Goal: Information Seeking & Learning: Find specific page/section

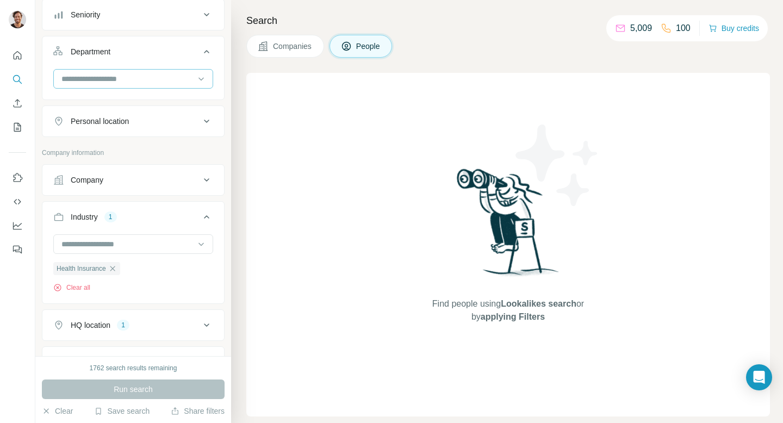
scroll to position [238, 0]
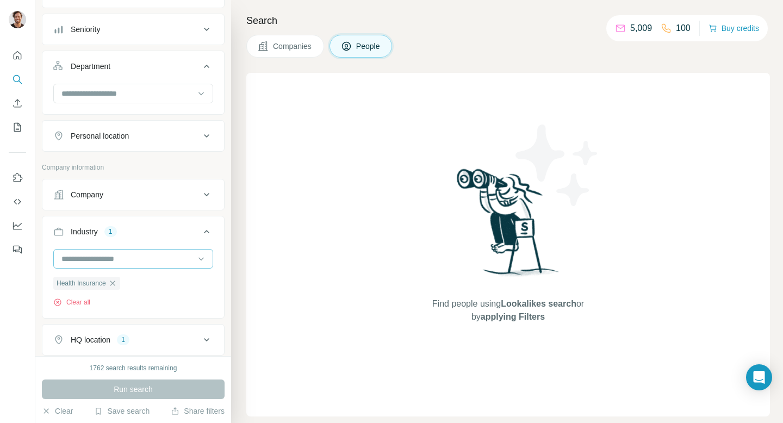
click at [126, 262] on input at bounding box center [127, 259] width 134 height 12
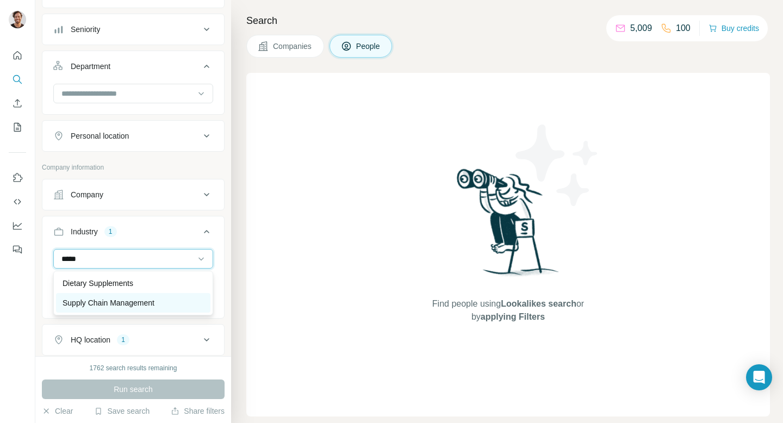
type input "*****"
click at [126, 304] on p "Supply Chain Management" at bounding box center [109, 303] width 92 height 11
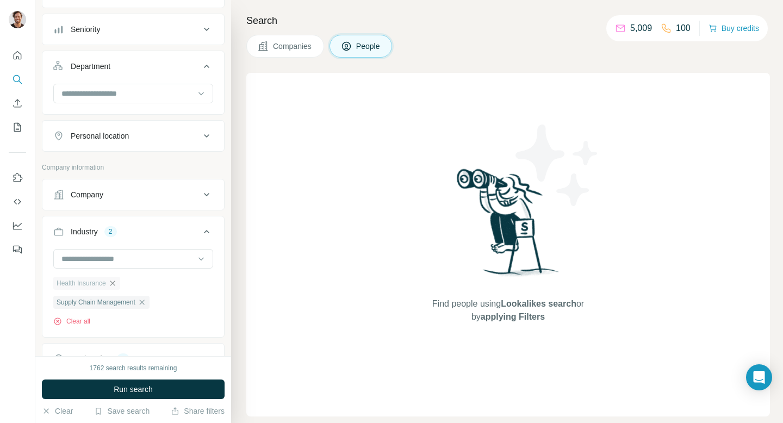
click at [113, 283] on icon "button" at bounding box center [112, 283] width 9 height 9
click at [156, 200] on div "Company" at bounding box center [126, 194] width 147 height 11
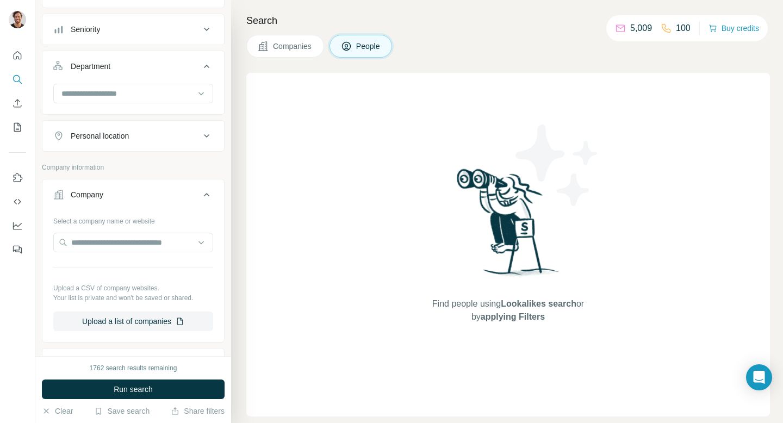
click at [156, 200] on div "Company" at bounding box center [126, 194] width 147 height 11
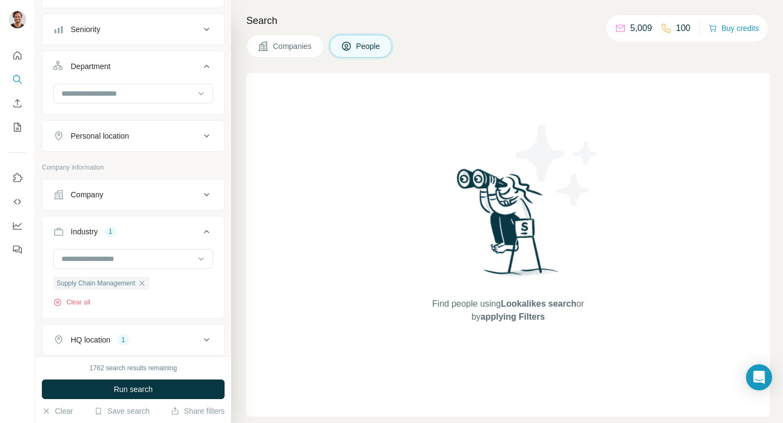
click at [156, 200] on div "Company" at bounding box center [126, 194] width 147 height 11
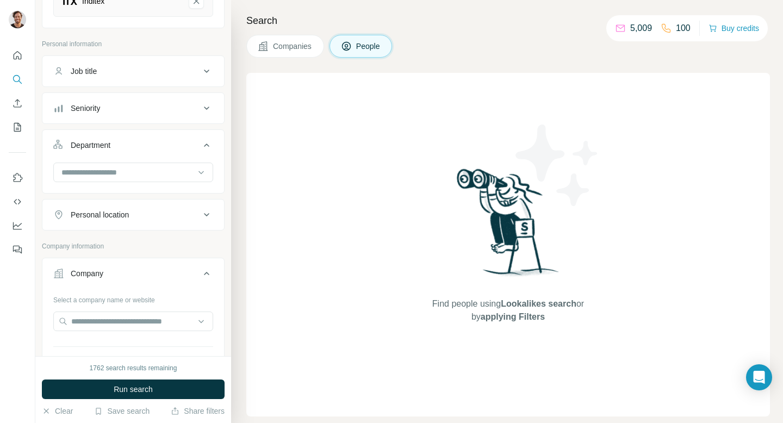
scroll to position [140, 0]
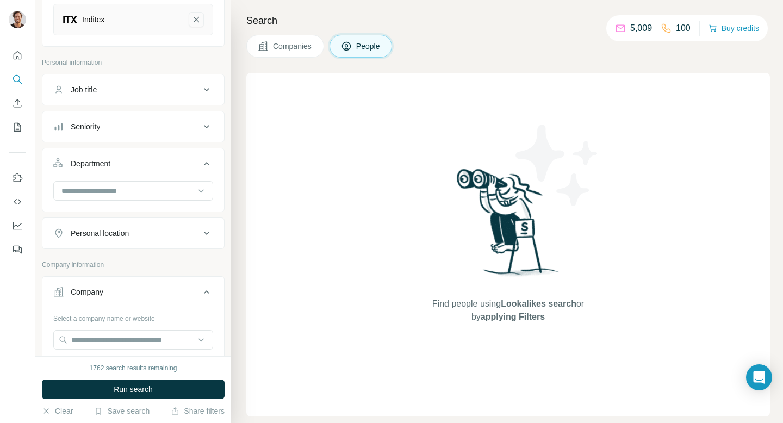
click at [192, 17] on icon "Inditex-remove-button" at bounding box center [196, 19] width 10 height 11
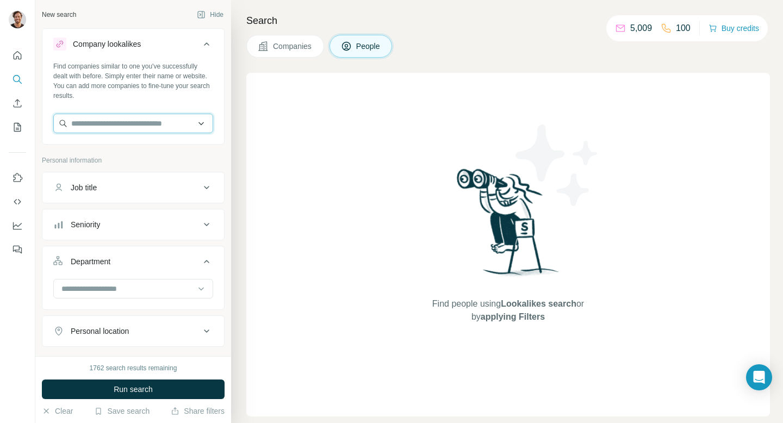
click at [134, 120] on input "text" at bounding box center [133, 124] width 160 height 20
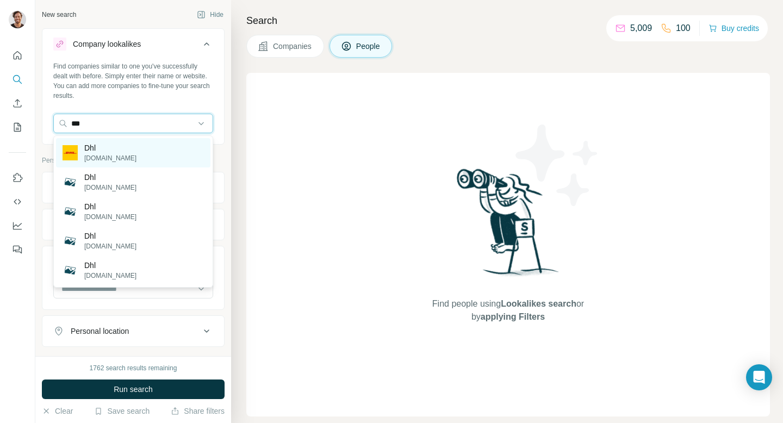
type input "***"
click at [129, 147] on div "Dhl [DOMAIN_NAME]" at bounding box center [133, 152] width 154 height 29
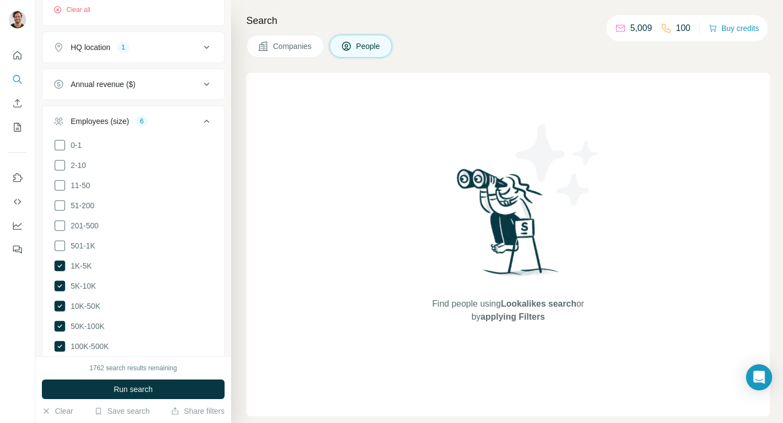
scroll to position [739, 0]
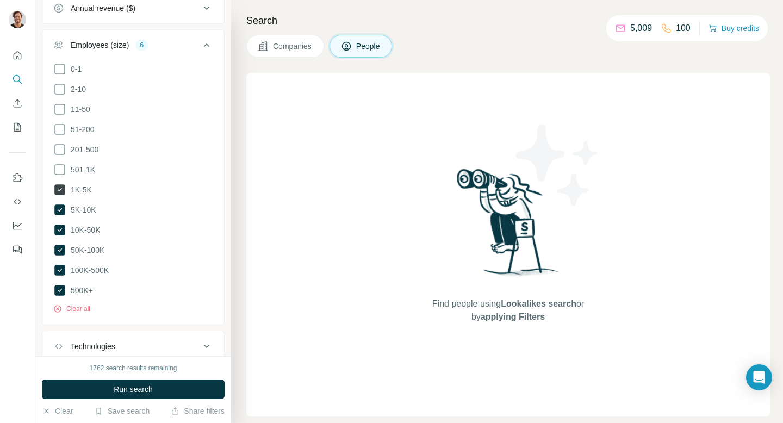
click at [60, 185] on icon at bounding box center [59, 189] width 11 height 11
click at [59, 209] on icon at bounding box center [60, 209] width 4 height 3
click at [62, 228] on icon at bounding box center [59, 230] width 11 height 11
click at [58, 249] on icon at bounding box center [60, 250] width 4 height 3
click at [59, 275] on ul "0-1 2-10 11-50 [PHONE_NUMBER] 501-1K 1K-5K 5K-10K 10K-50K 50K-100K 100K-500K 50…" at bounding box center [133, 180] width 160 height 235
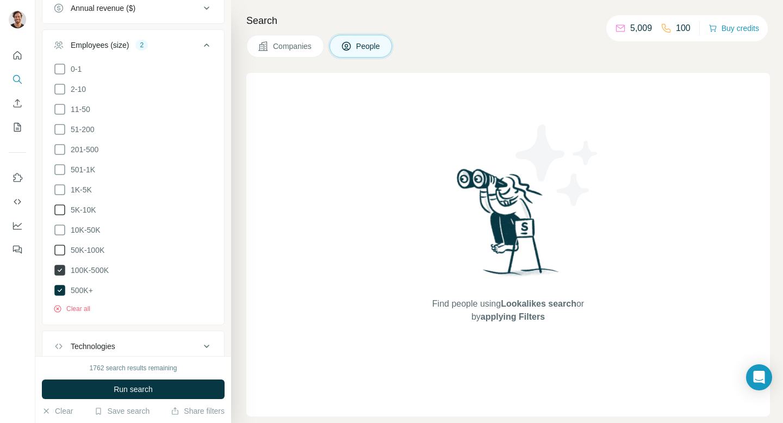
click at [60, 266] on icon at bounding box center [59, 270] width 11 height 11
click at [60, 285] on icon at bounding box center [59, 290] width 11 height 11
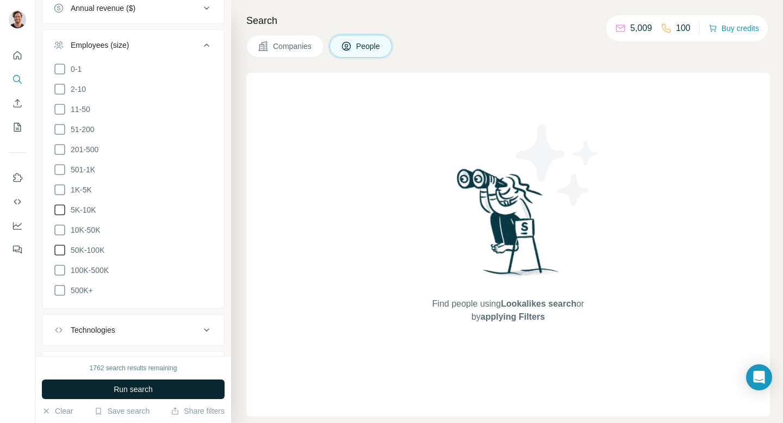
click at [115, 394] on span "Run search" at bounding box center [133, 389] width 39 height 11
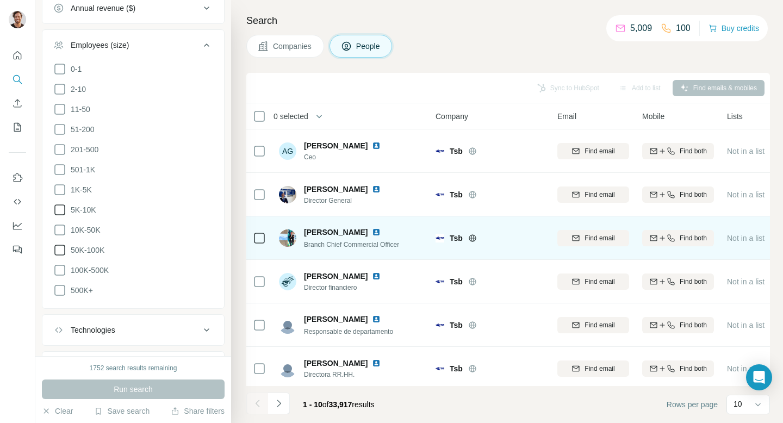
scroll to position [178, 0]
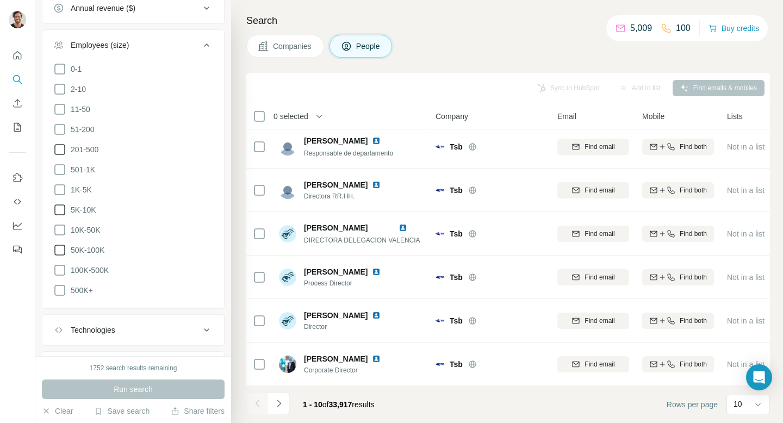
click at [59, 147] on icon at bounding box center [59, 149] width 13 height 13
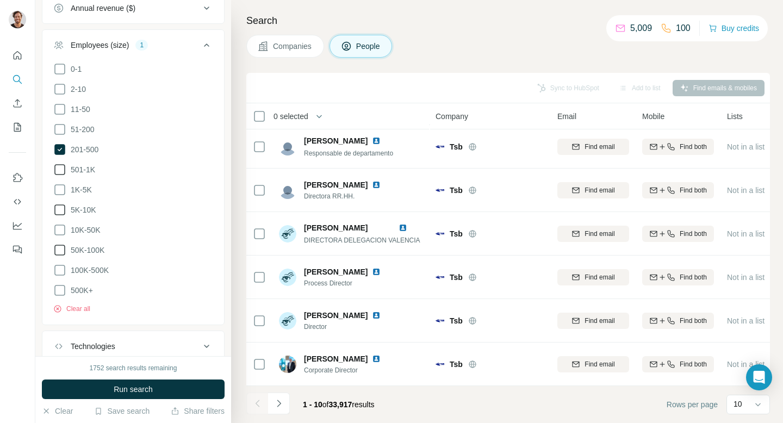
click at [59, 166] on icon at bounding box center [59, 169] width 13 height 13
click at [60, 189] on icon at bounding box center [59, 189] width 13 height 13
click at [59, 208] on icon at bounding box center [59, 209] width 13 height 13
click at [62, 227] on icon at bounding box center [59, 230] width 13 height 13
click at [180, 387] on button "Run search" at bounding box center [133, 390] width 183 height 20
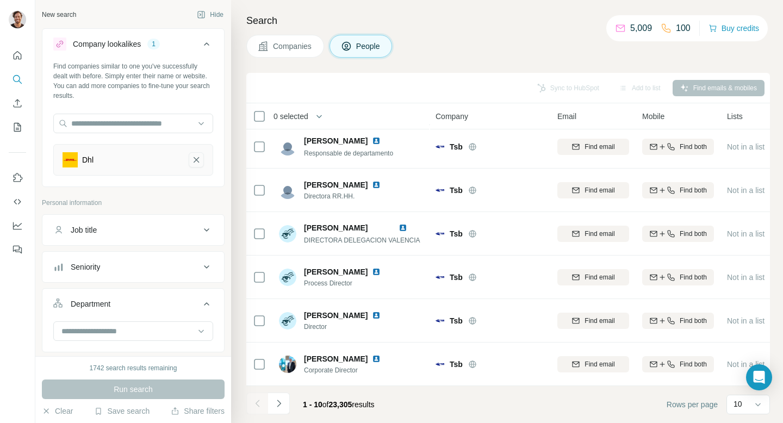
click at [197, 158] on icon "Dhl-remove-button" at bounding box center [196, 159] width 5 height 5
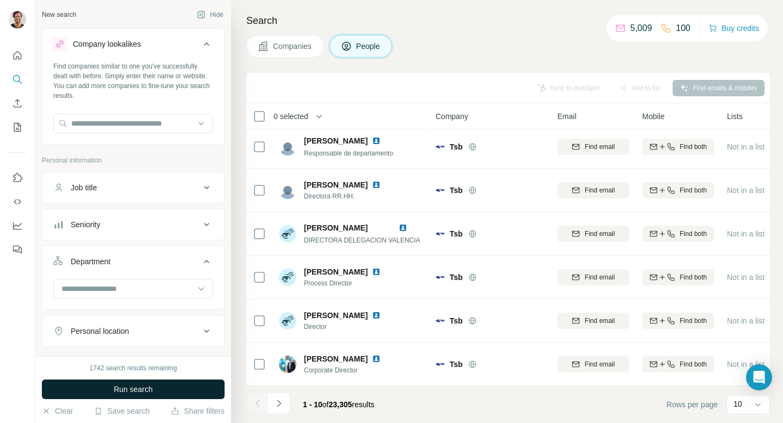
click at [159, 386] on button "Run search" at bounding box center [133, 390] width 183 height 20
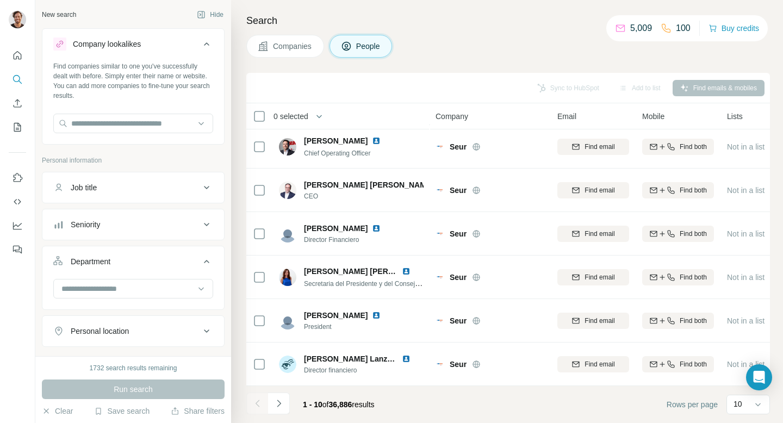
click at [281, 46] on span "Companies" at bounding box center [293, 46] width 40 height 11
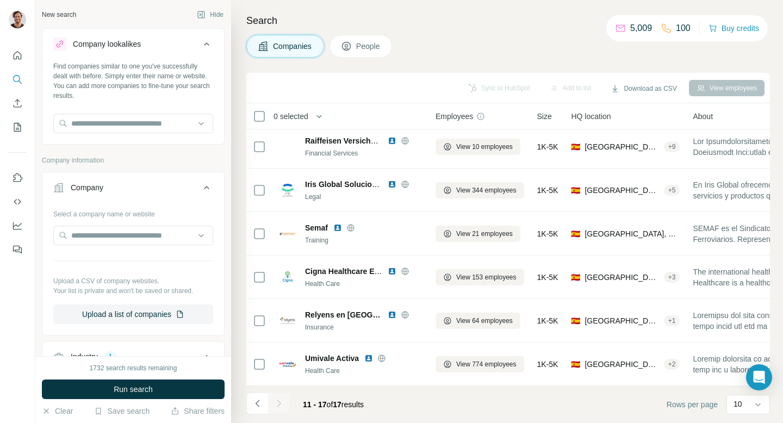
scroll to position [48, 0]
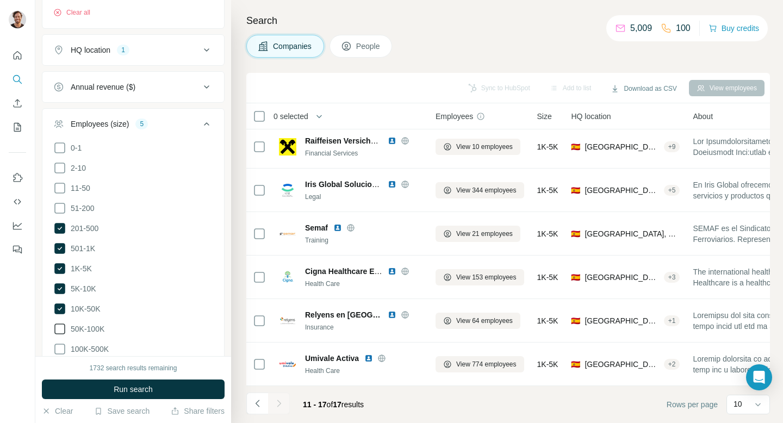
scroll to position [413, 0]
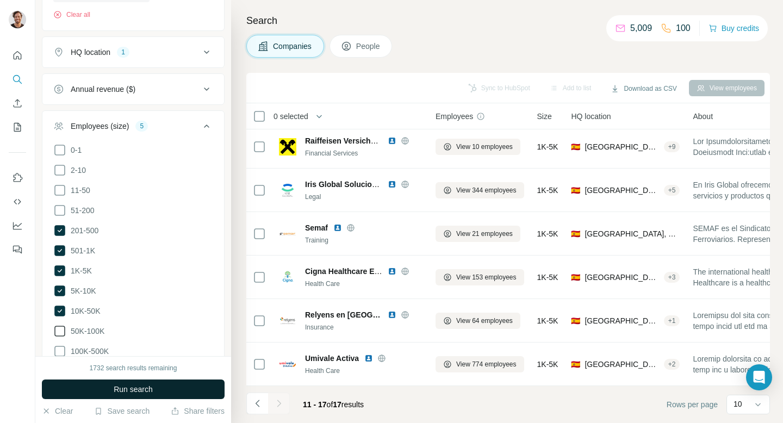
click at [140, 394] on span "Run search" at bounding box center [133, 389] width 39 height 11
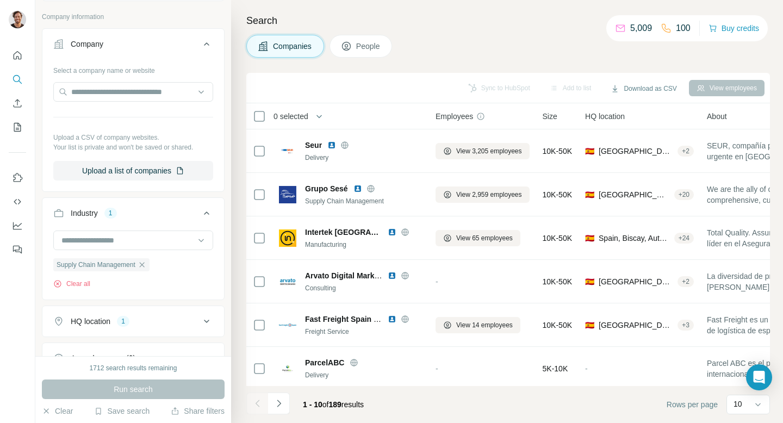
scroll to position [152, 0]
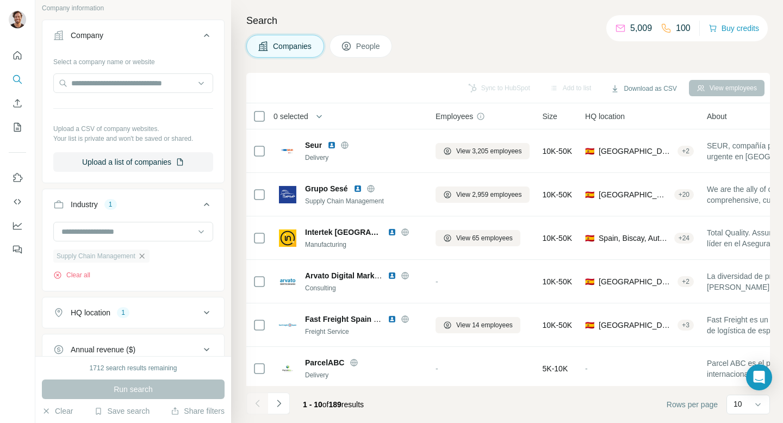
click at [144, 255] on icon "button" at bounding box center [141, 255] width 5 height 5
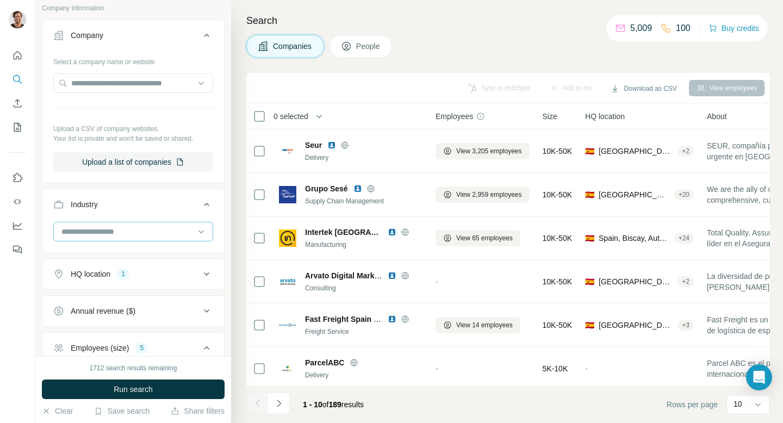
click at [158, 235] on input at bounding box center [127, 232] width 134 height 12
